Goal: Browse casually

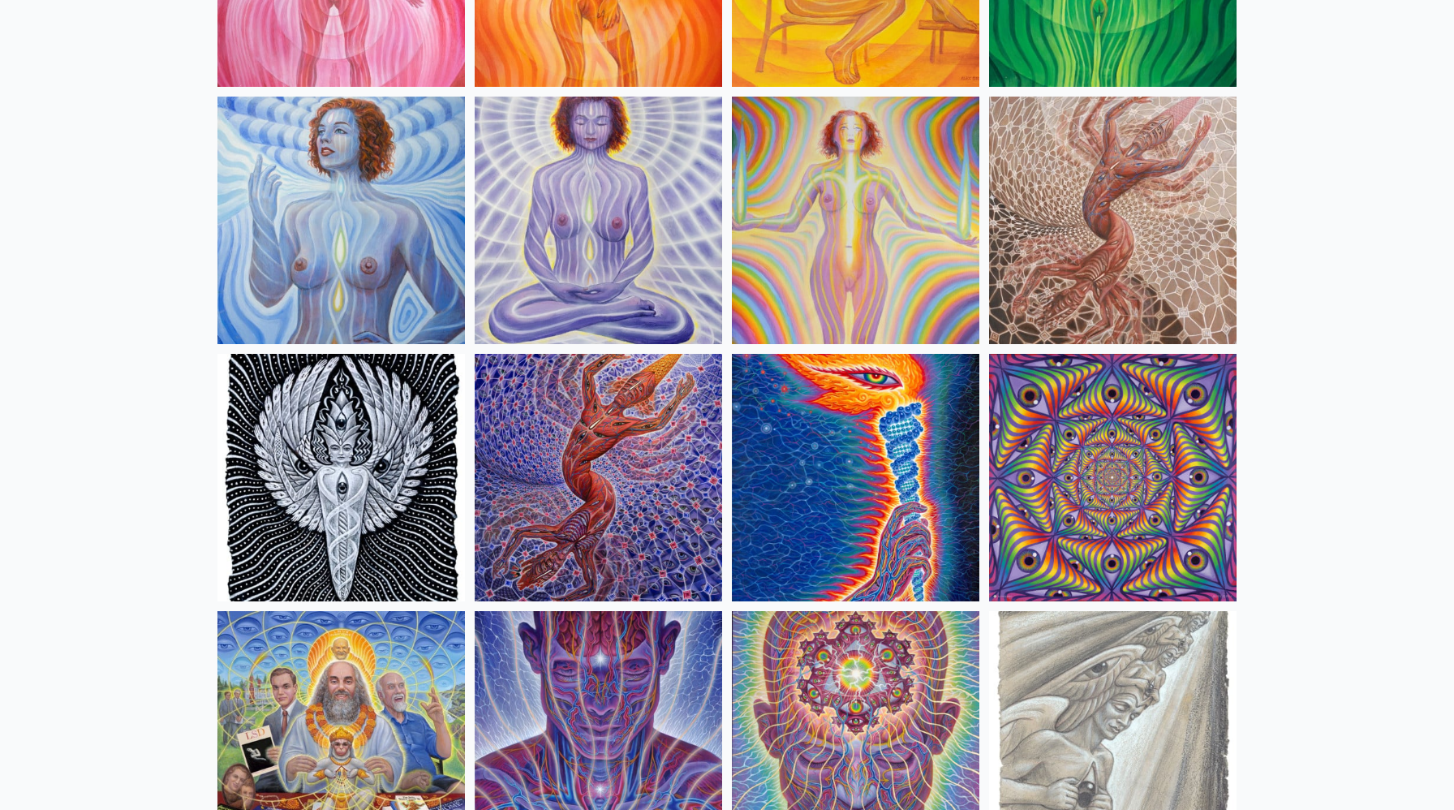
scroll to position [1724, 0]
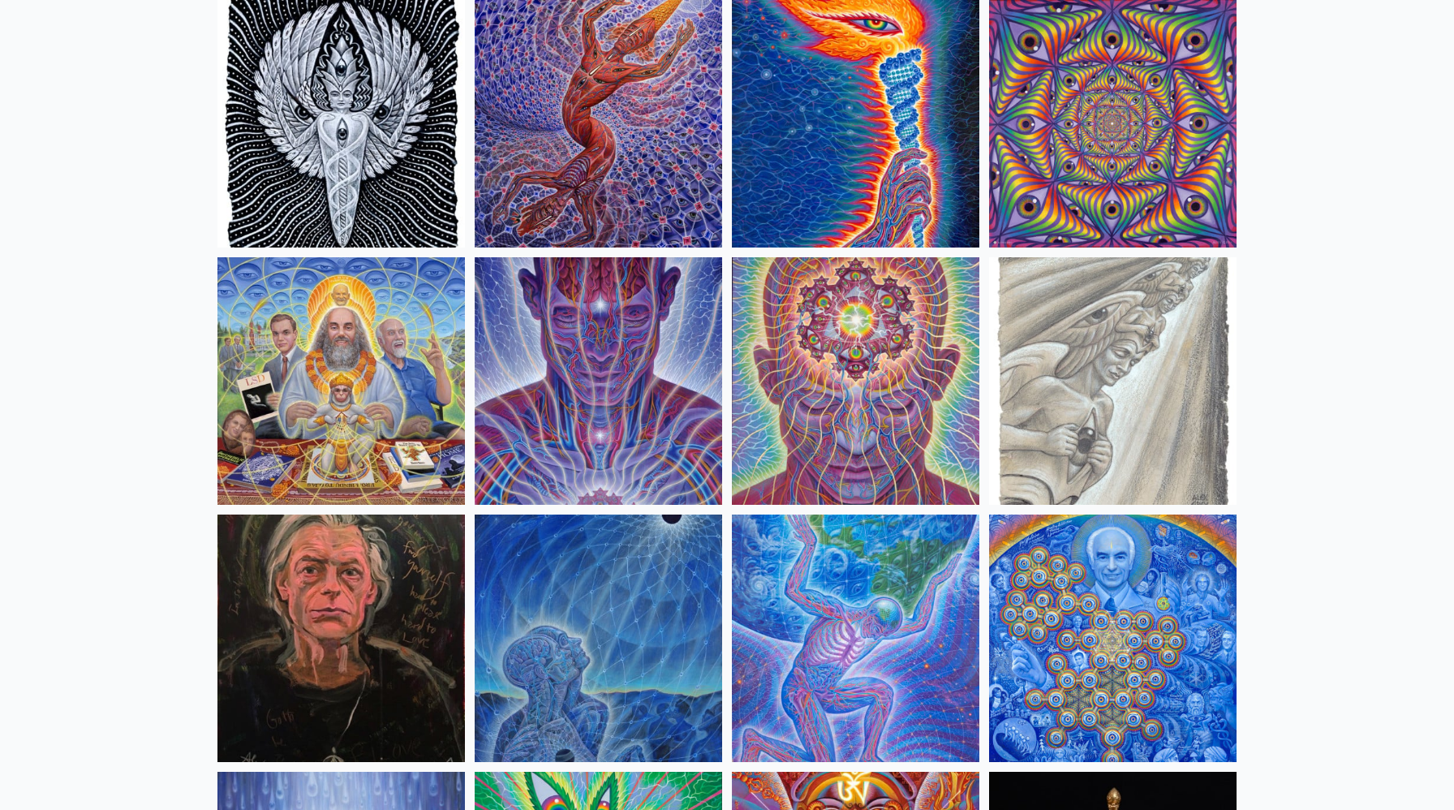
click at [387, 357] on img at bounding box center [340, 380] width 247 height 247
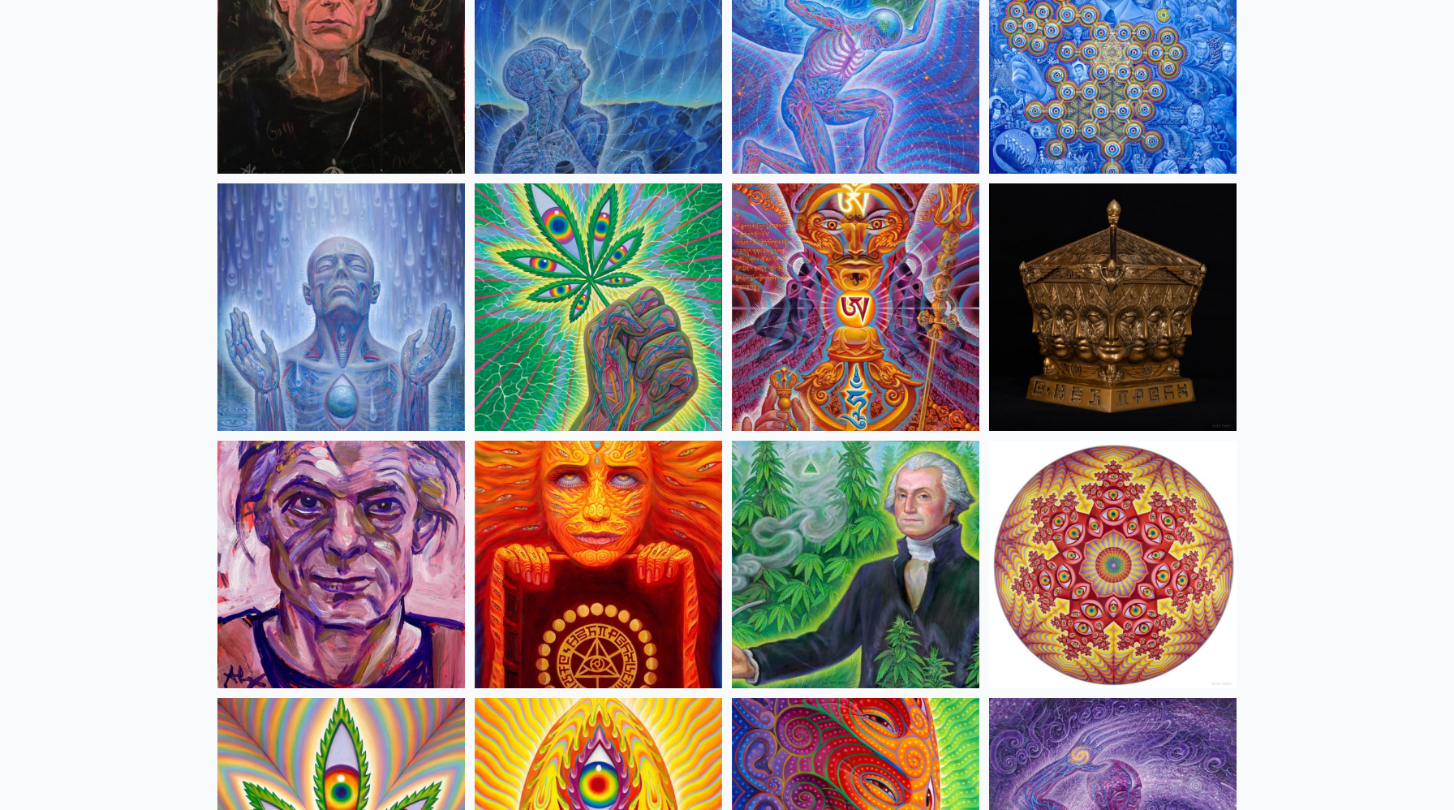
scroll to position [2440, 0]
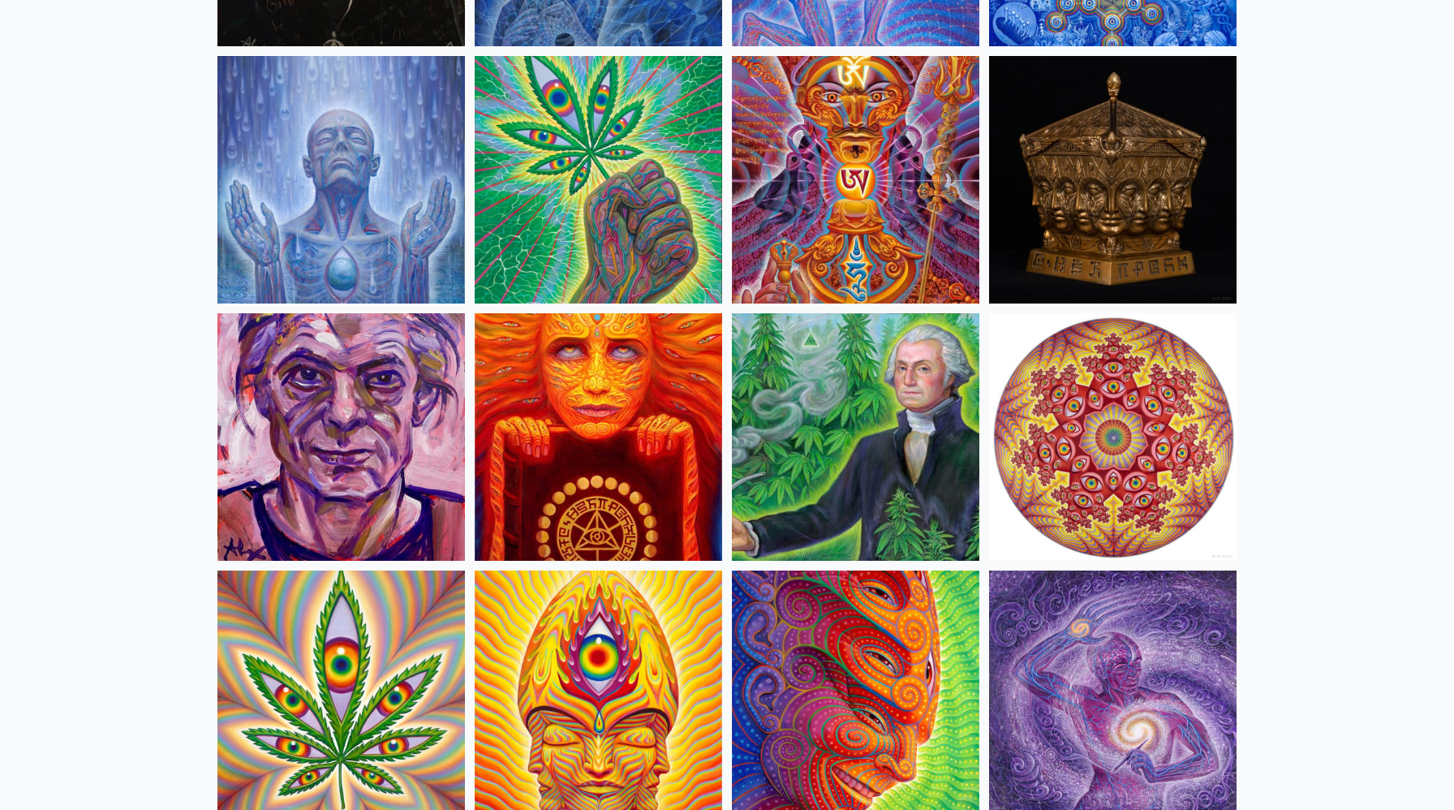
click at [642, 484] on img at bounding box center [598, 436] width 247 height 247
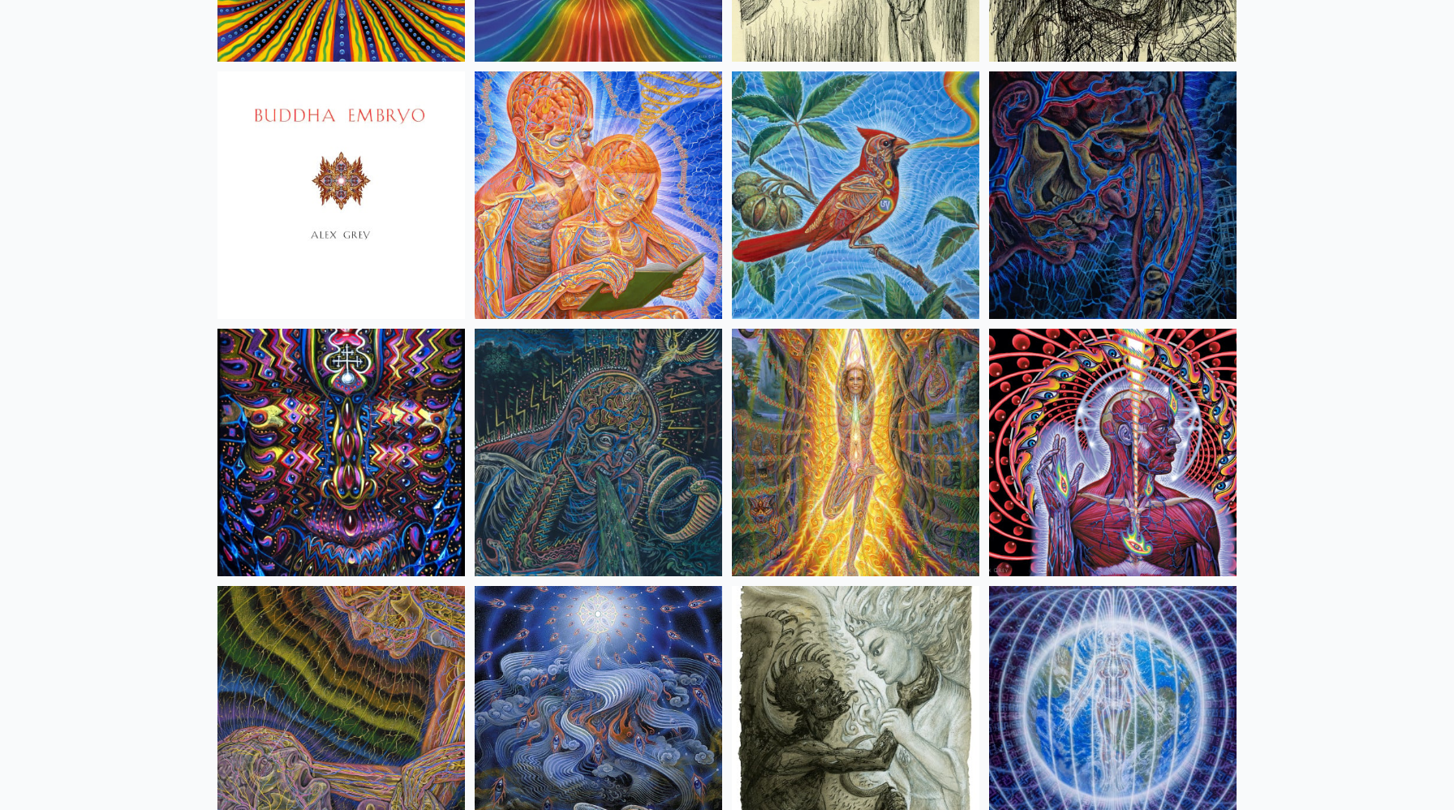
scroll to position [10496, 0]
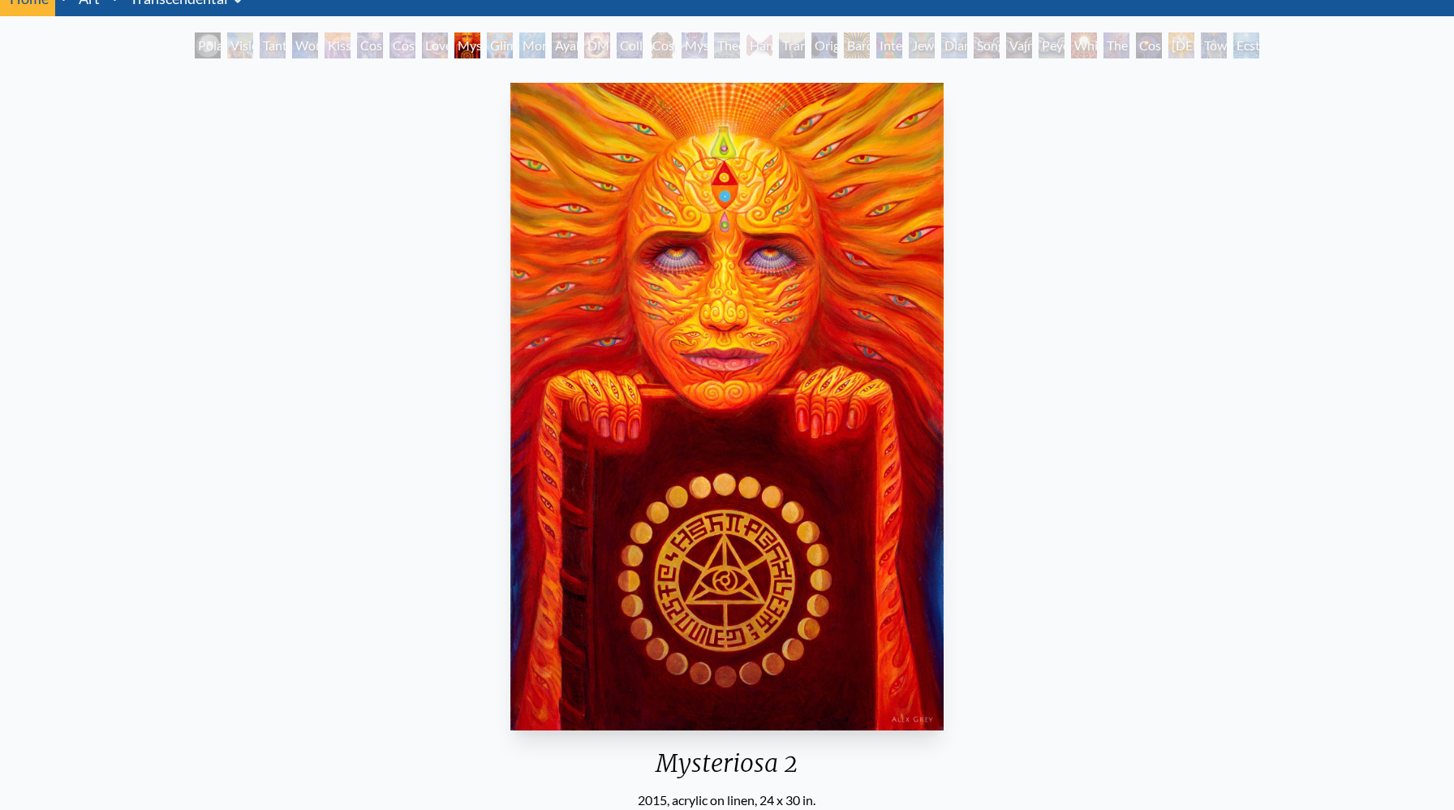
scroll to position [81, 0]
